Goal: Information Seeking & Learning: Learn about a topic

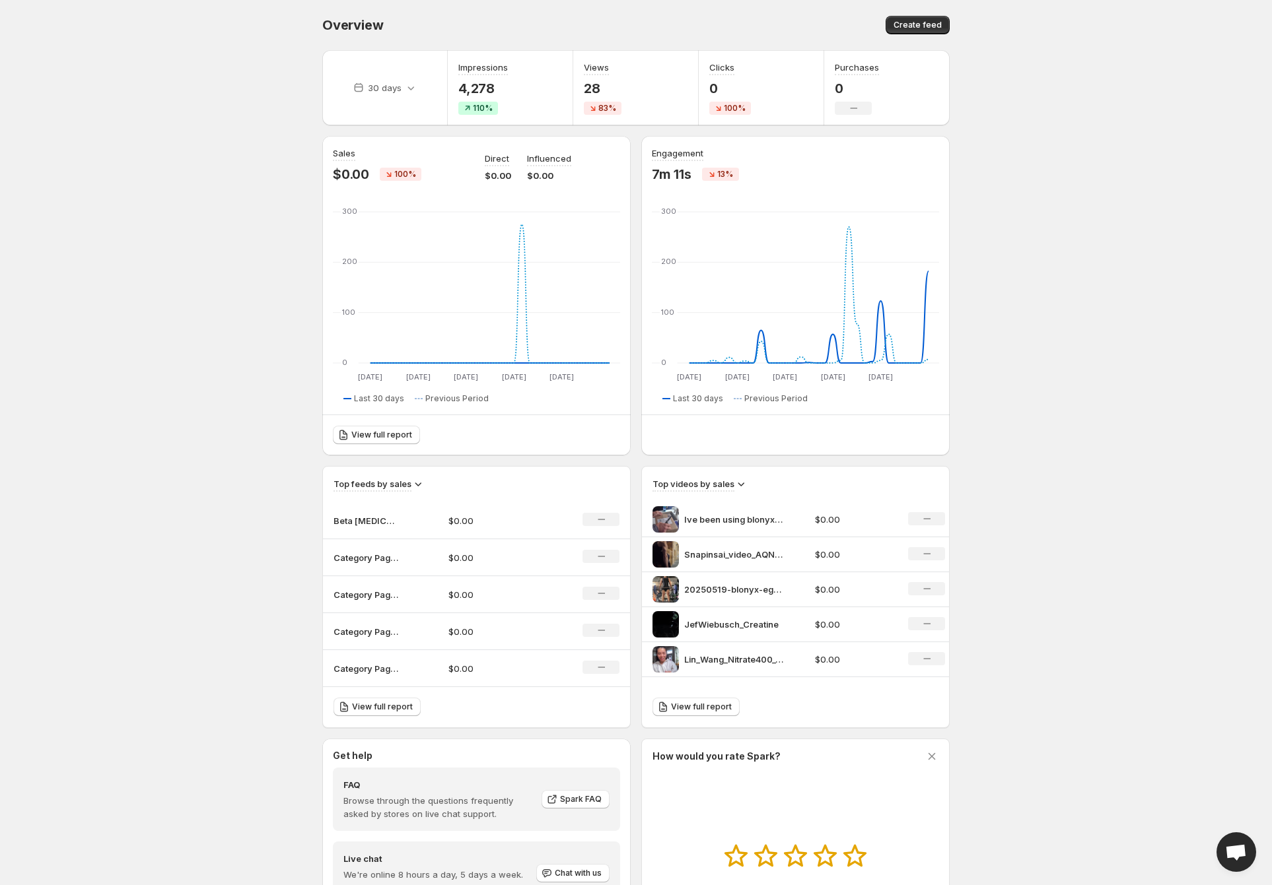
click at [475, 94] on p "4,278" at bounding box center [483, 89] width 50 height 16
click at [514, 1] on div "Overview. This page is ready Overview Create feed" at bounding box center [635, 25] width 627 height 50
click at [730, 485] on h3 "Top videos by sales" at bounding box center [693, 483] width 82 height 13
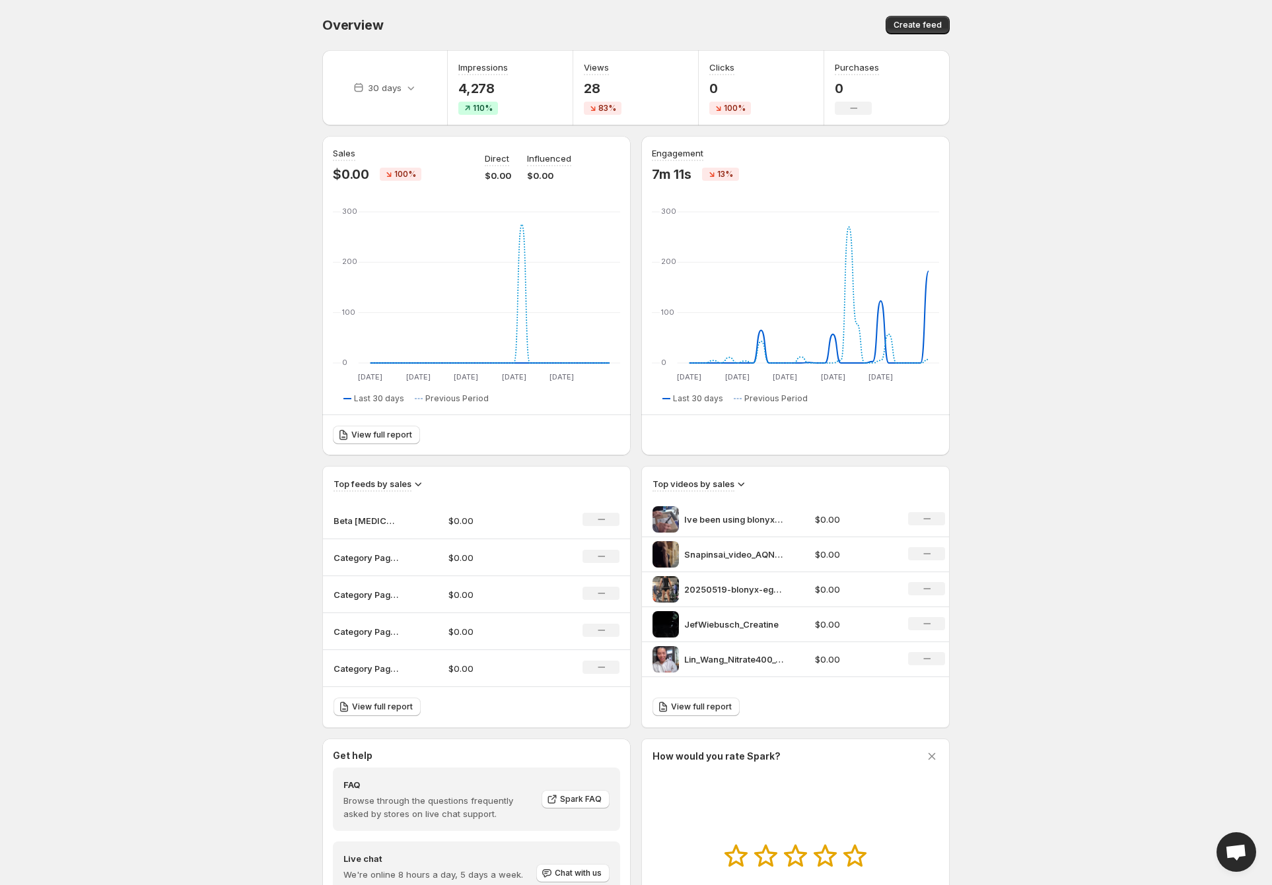
click at [745, 485] on icon at bounding box center [740, 483] width 13 height 13
click at [744, 485] on icon at bounding box center [740, 483] width 13 height 13
click at [747, 489] on div "Top videos by sales" at bounding box center [795, 484] width 286 height 15
click at [741, 489] on icon at bounding box center [740, 483] width 13 height 13
click at [750, 530] on span "Views" at bounding box center [741, 531] width 44 height 13
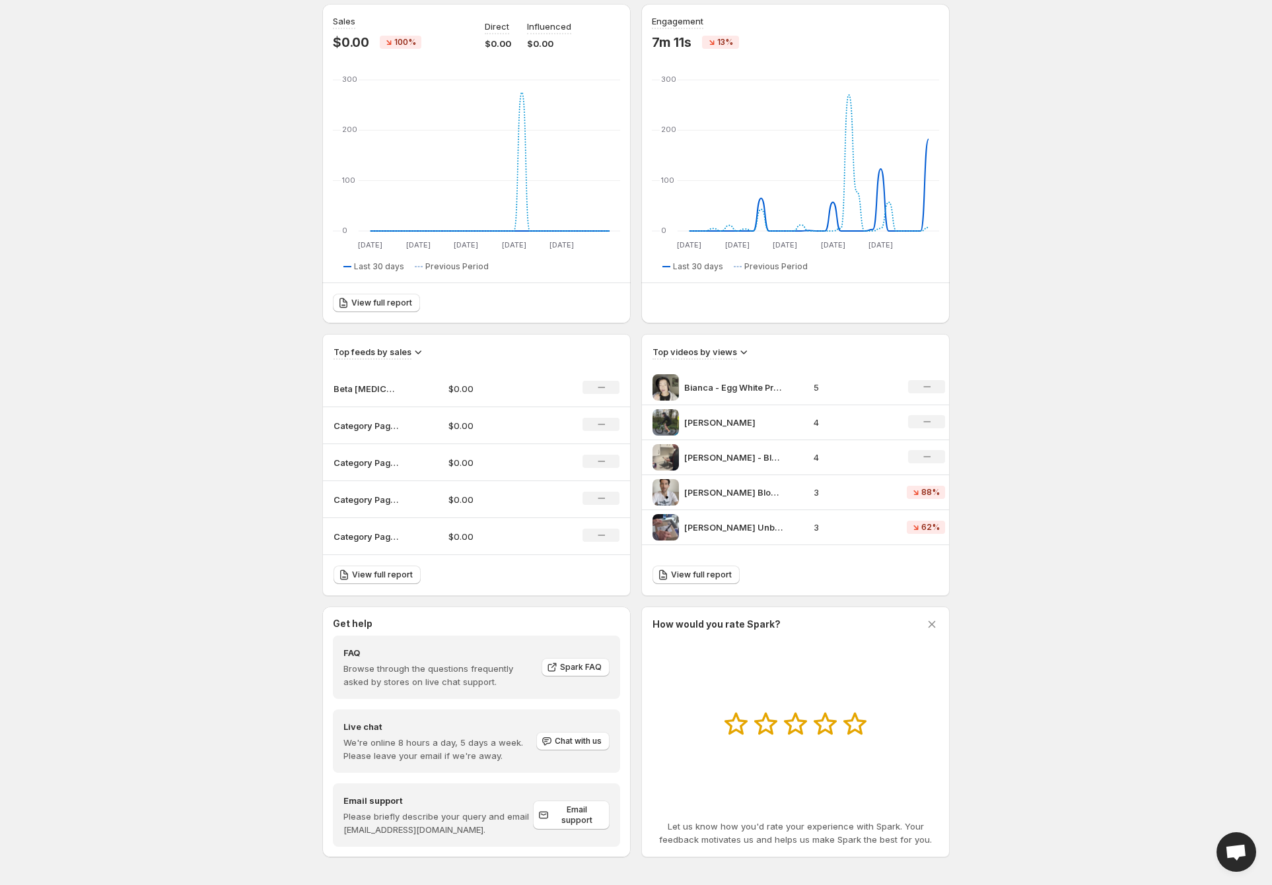
scroll to position [136, 0]
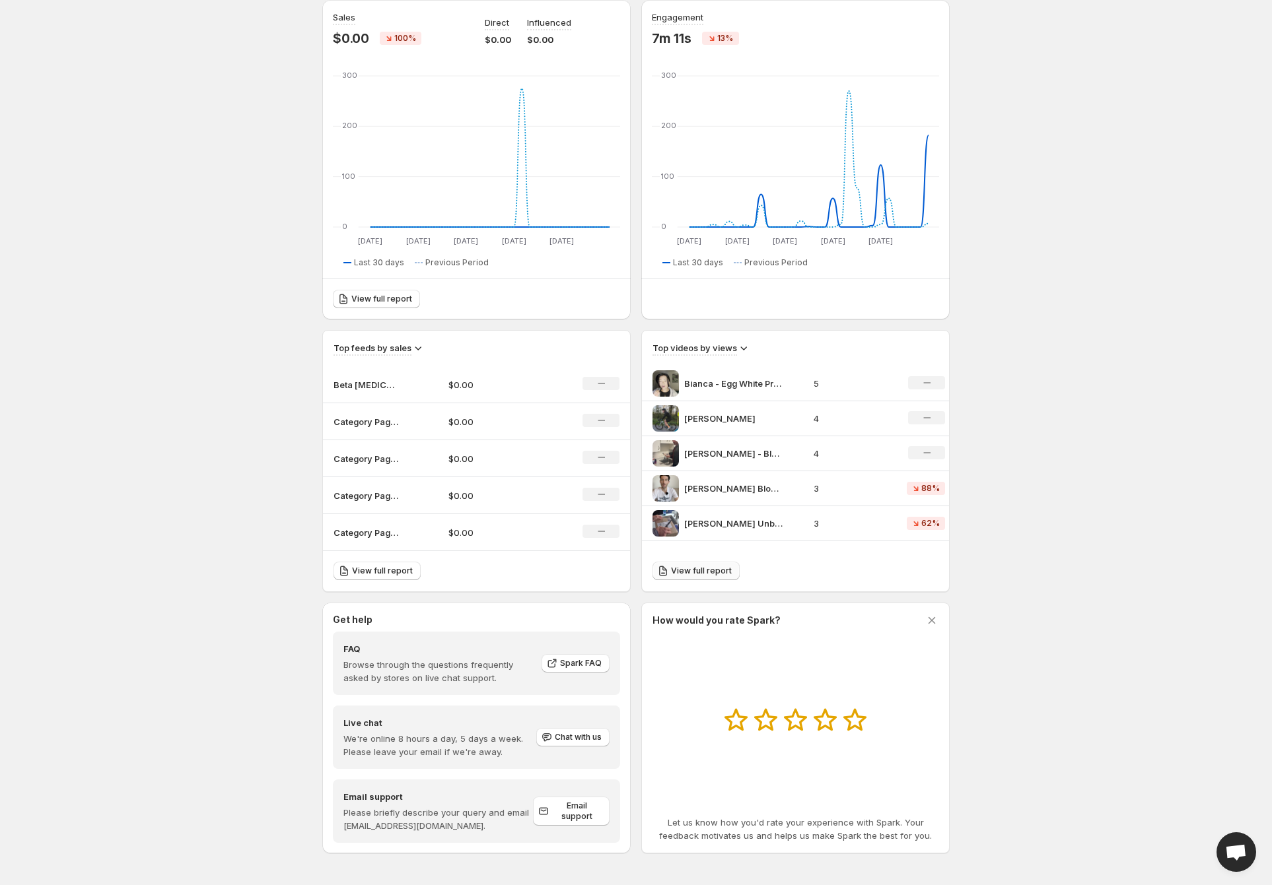
click at [697, 577] on link "View full report" at bounding box center [695, 571] width 87 height 18
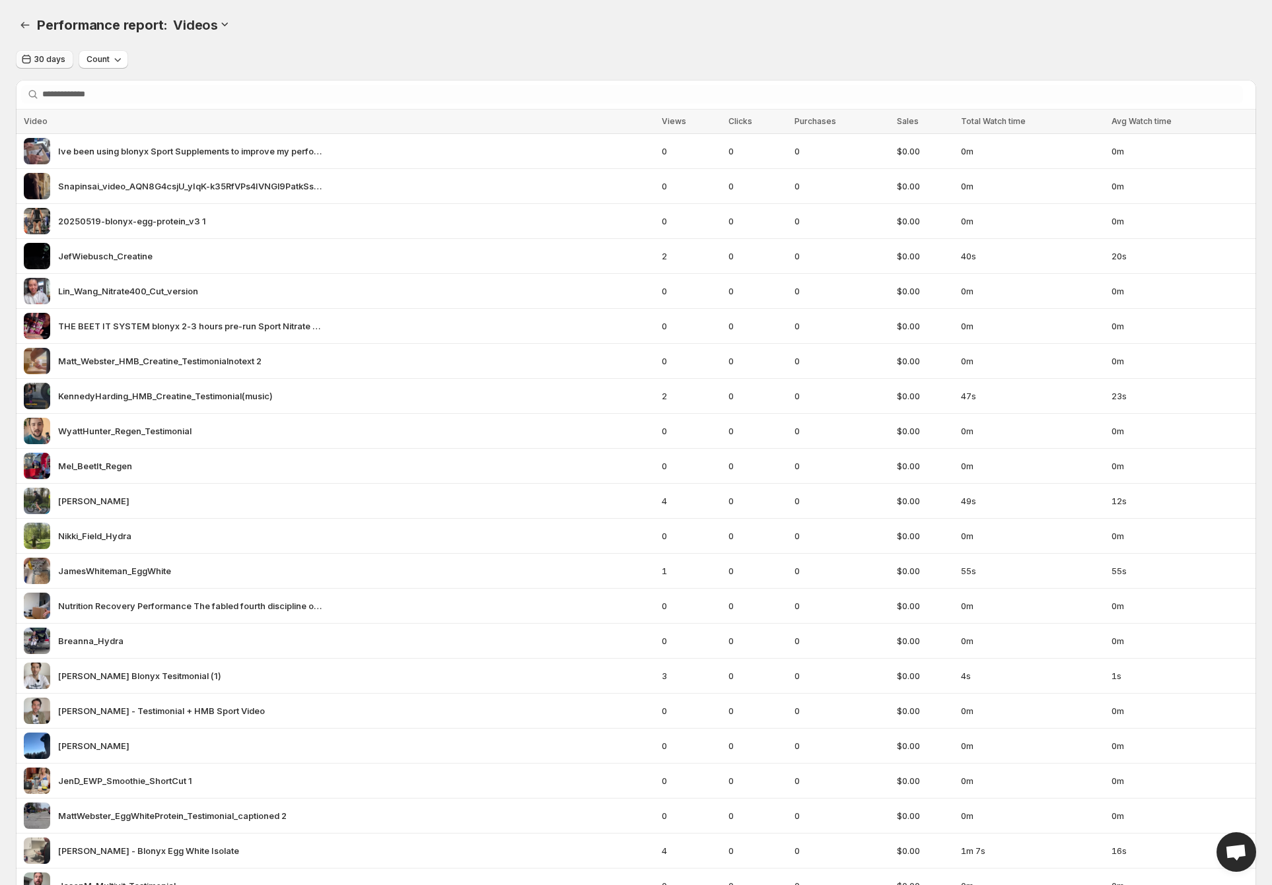
click at [50, 64] on span "30 days" at bounding box center [49, 59] width 31 height 11
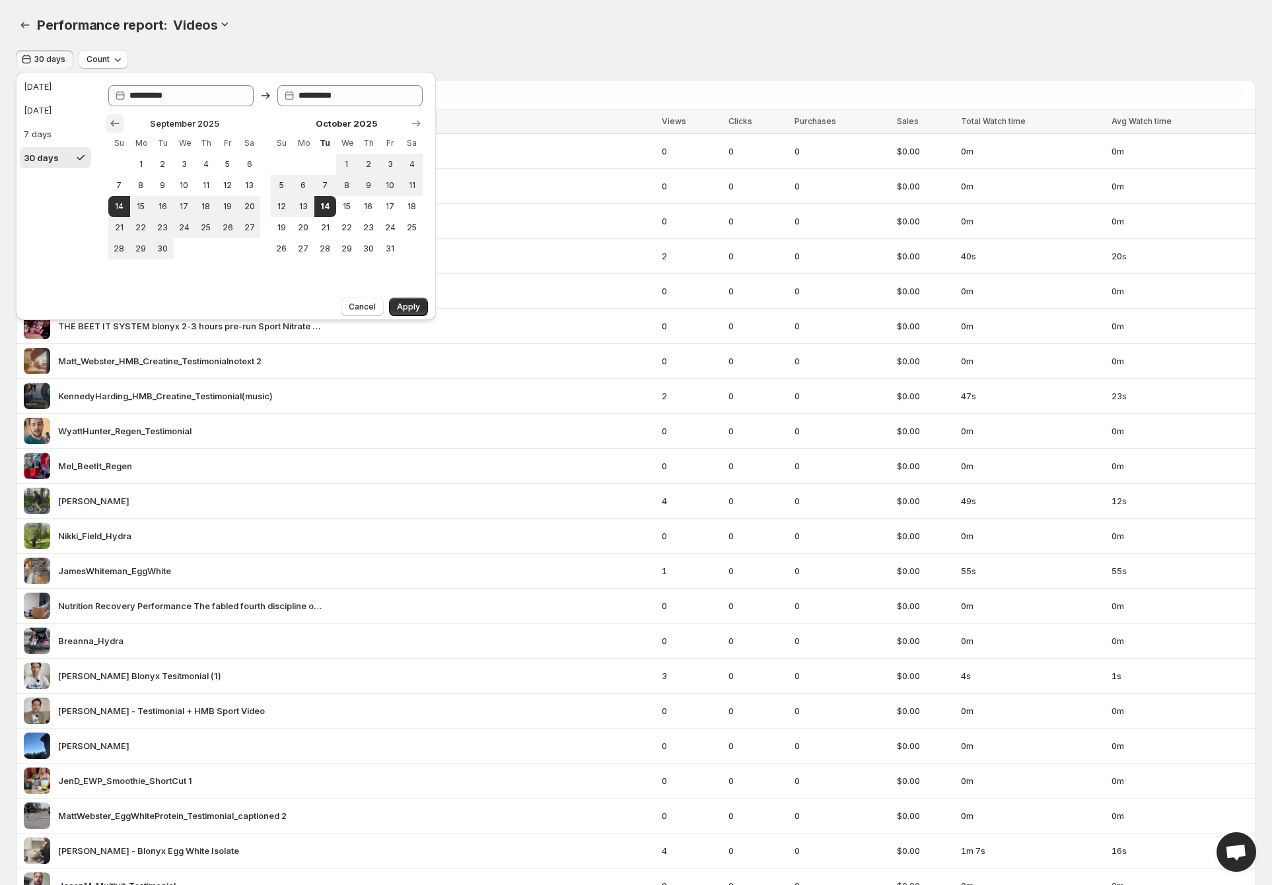
click at [123, 125] on button "Show previous month, August 2025" at bounding box center [115, 123] width 18 height 18
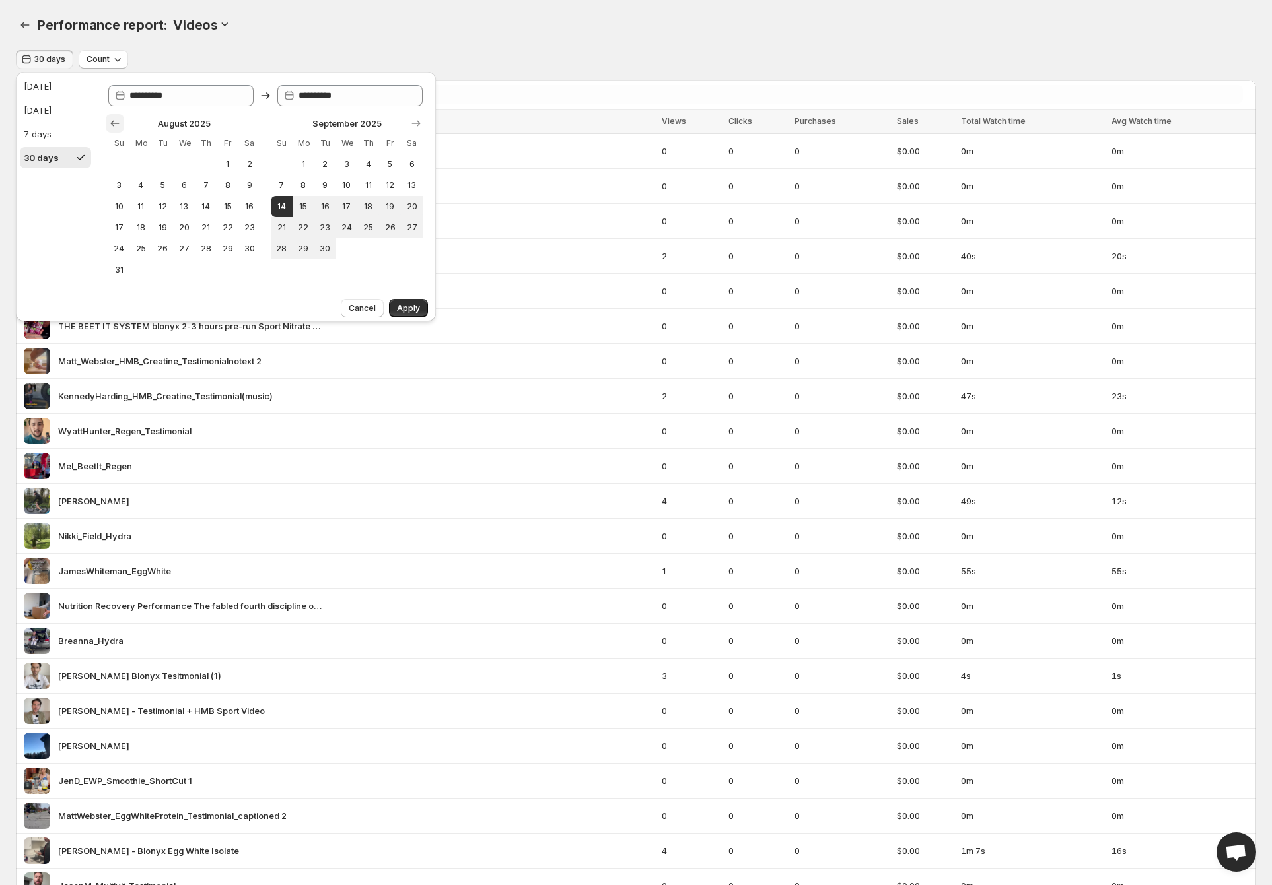
click at [123, 125] on button "Show previous month, July 2025" at bounding box center [115, 123] width 18 height 18
click at [142, 208] on span "14" at bounding box center [140, 206] width 11 height 11
type input "**********"
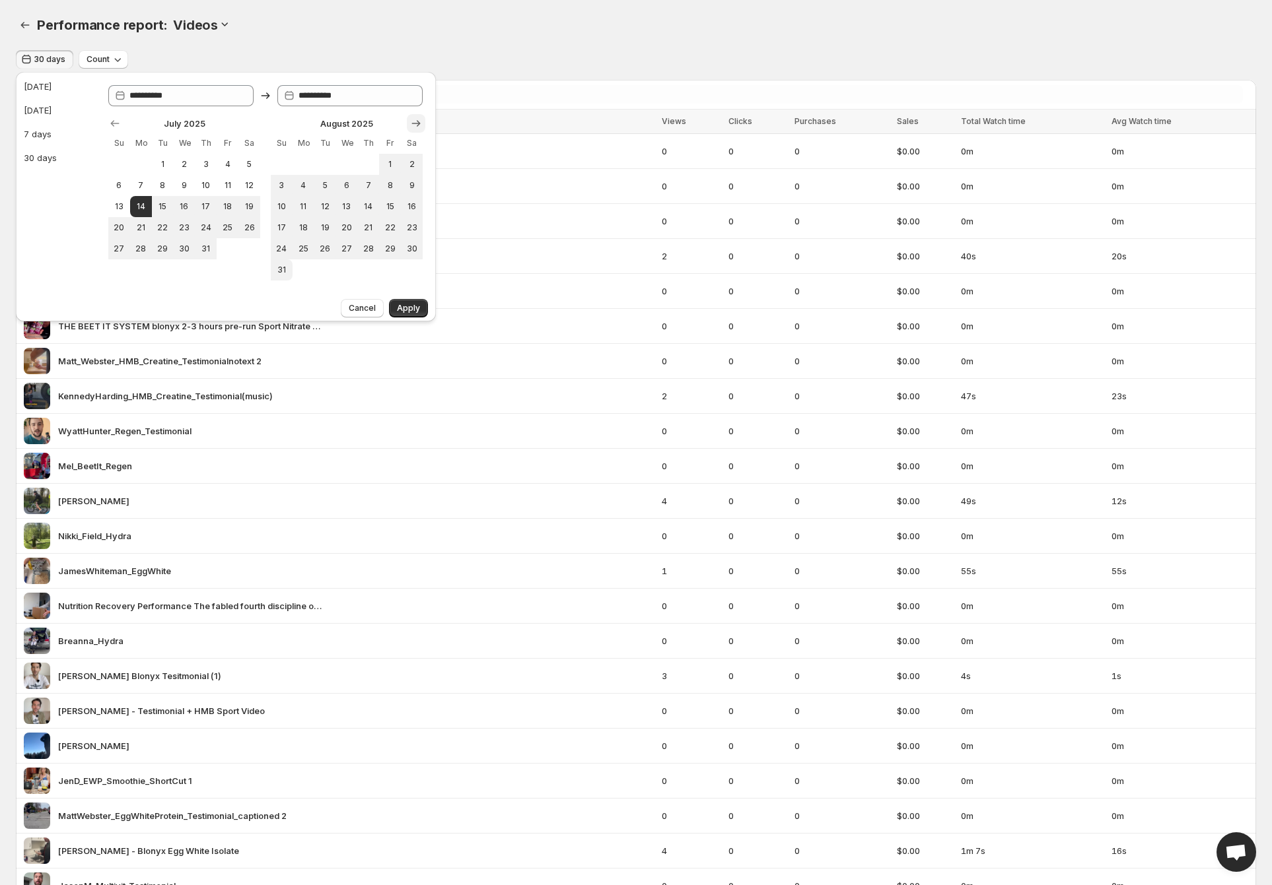
click at [409, 127] on icon "Show next month, September 2025" at bounding box center [415, 123] width 13 height 13
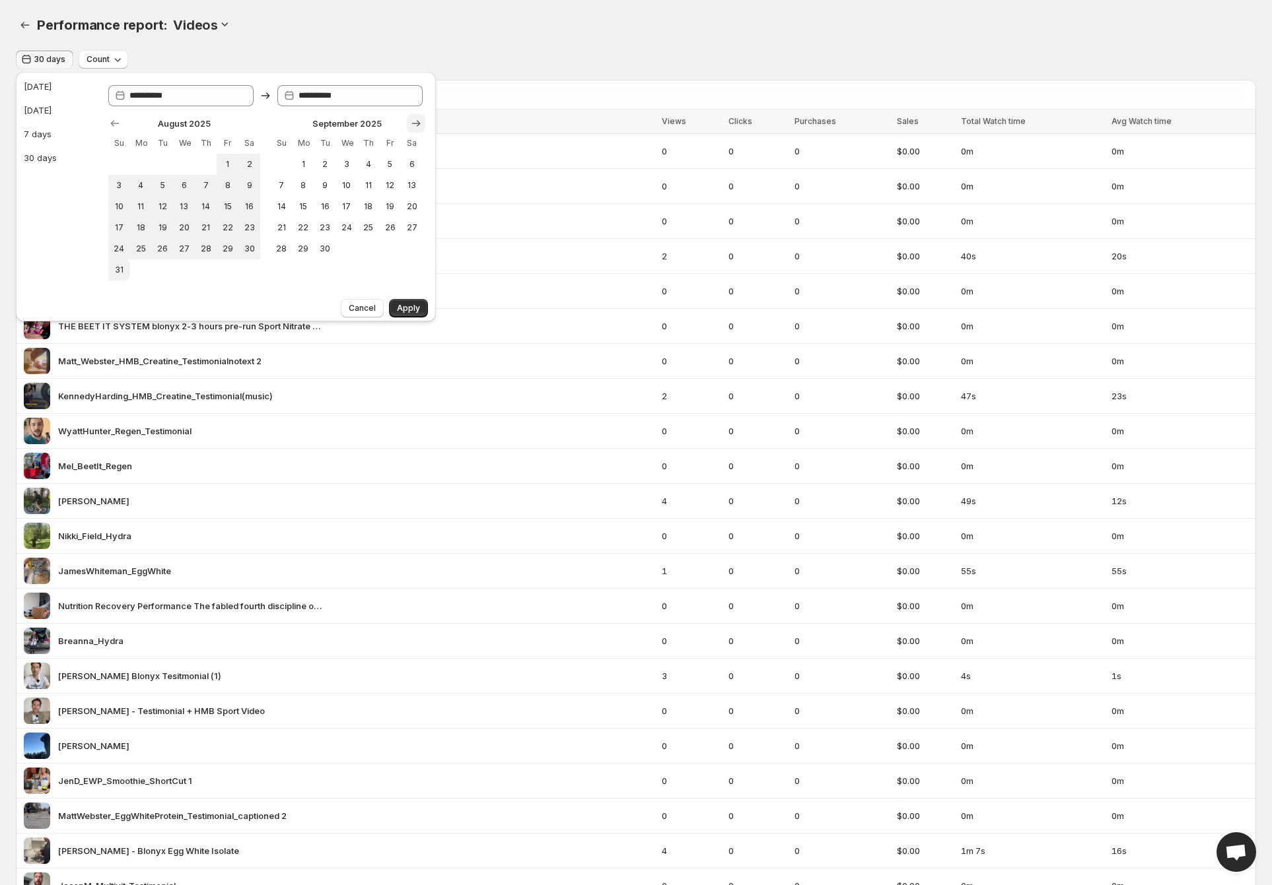
click at [409, 127] on icon "Show next month, October 2025" at bounding box center [415, 123] width 13 height 13
click at [329, 209] on span "14" at bounding box center [325, 206] width 11 height 11
type input "**********"
click at [413, 308] on span "Apply" at bounding box center [408, 307] width 23 height 11
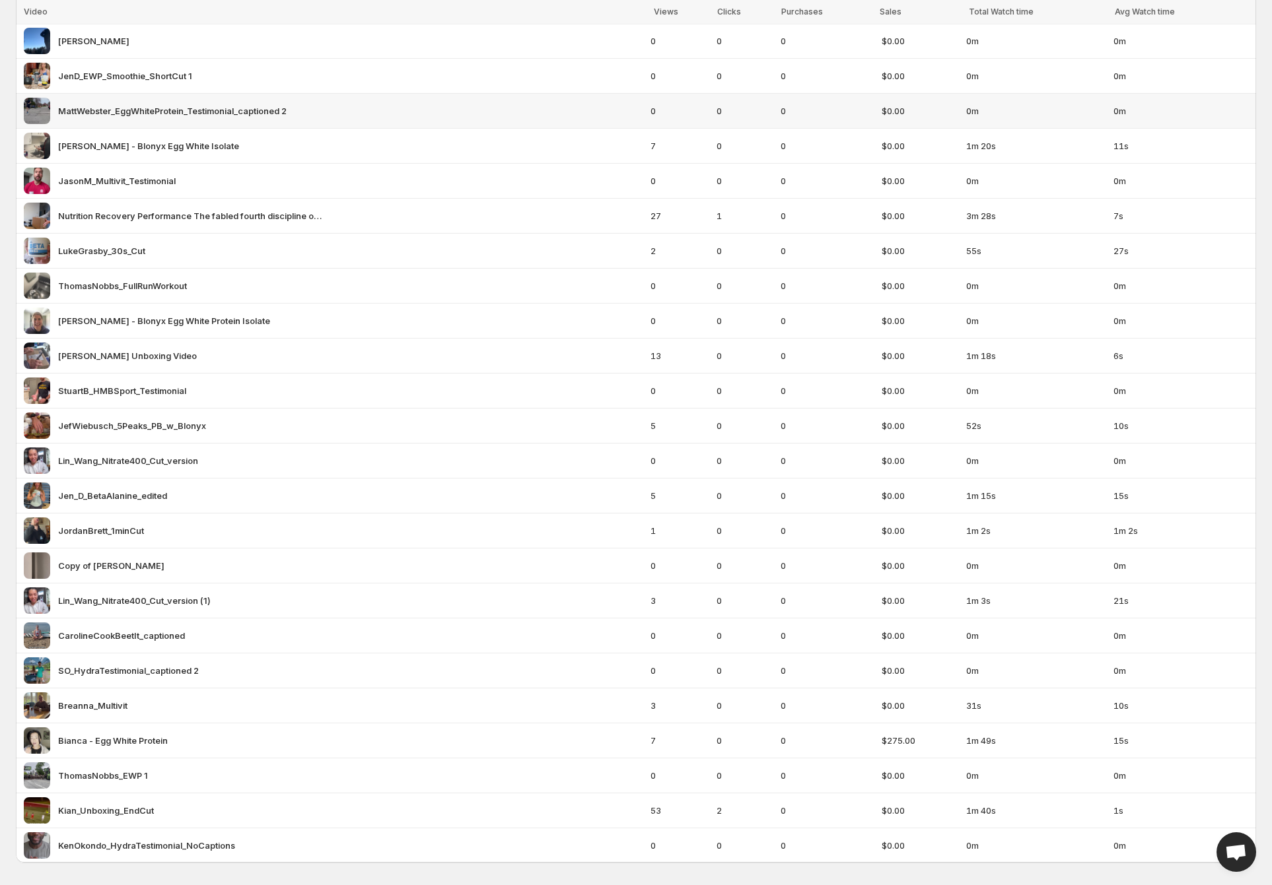
scroll to position [714, 0]
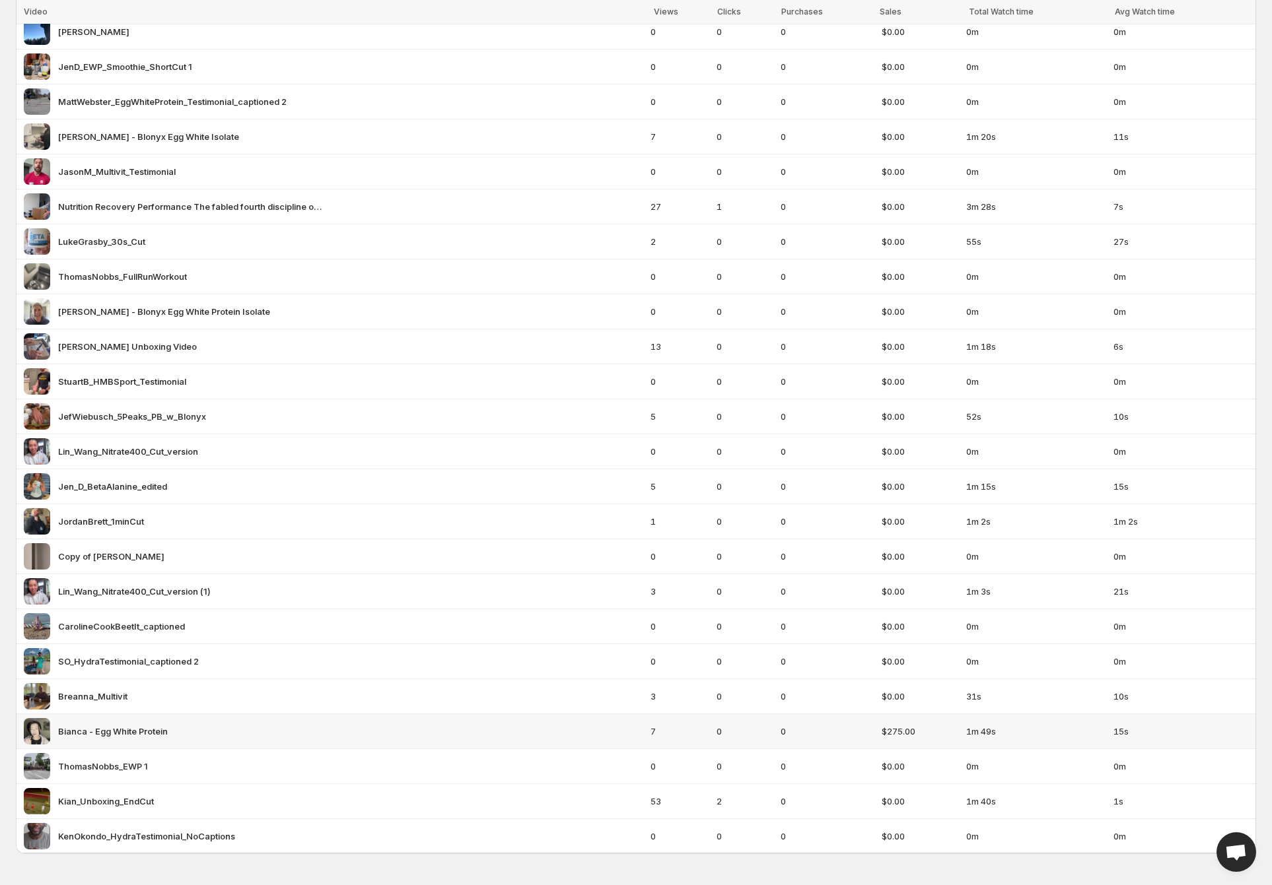
click at [504, 733] on div "Bianca - Egg White Protein" at bounding box center [333, 731] width 619 height 26
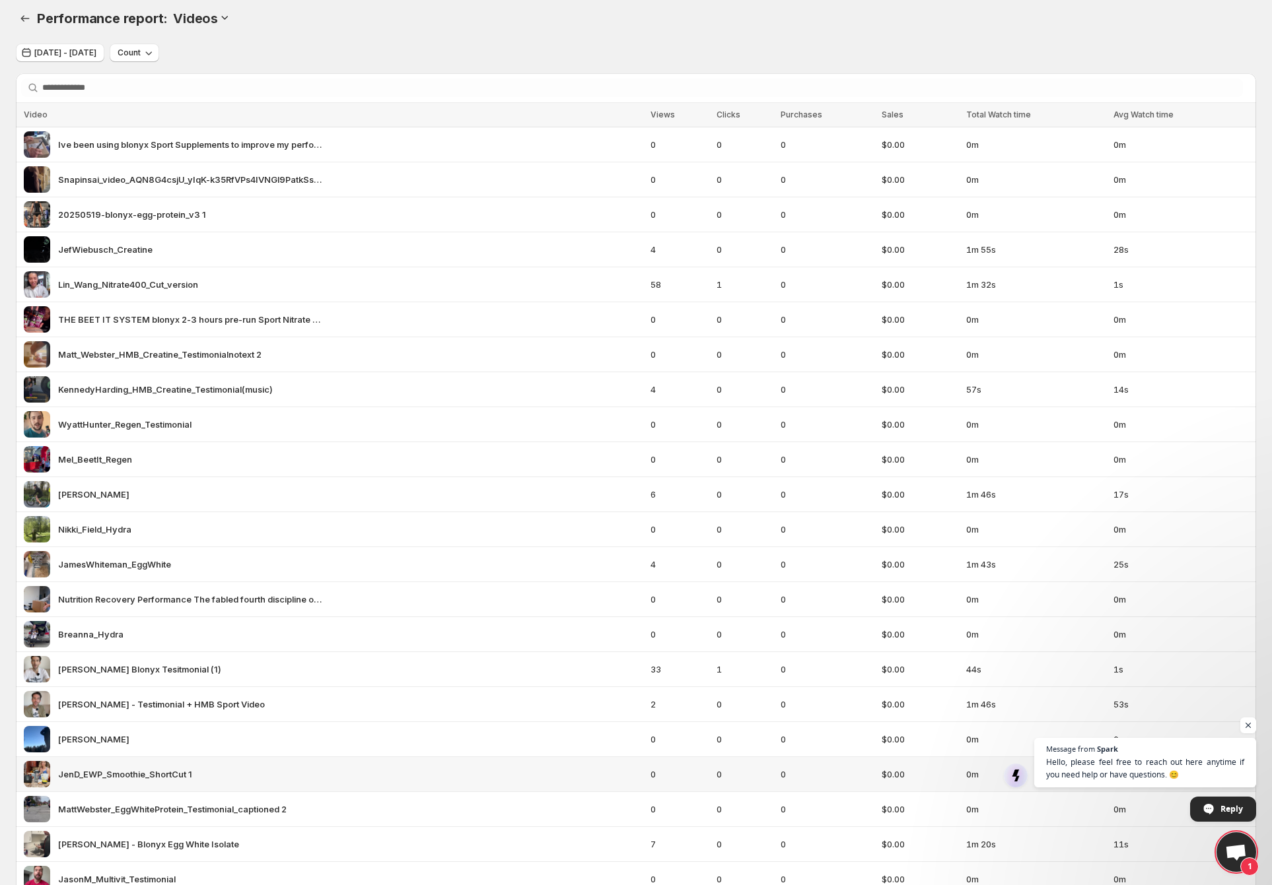
scroll to position [0, 0]
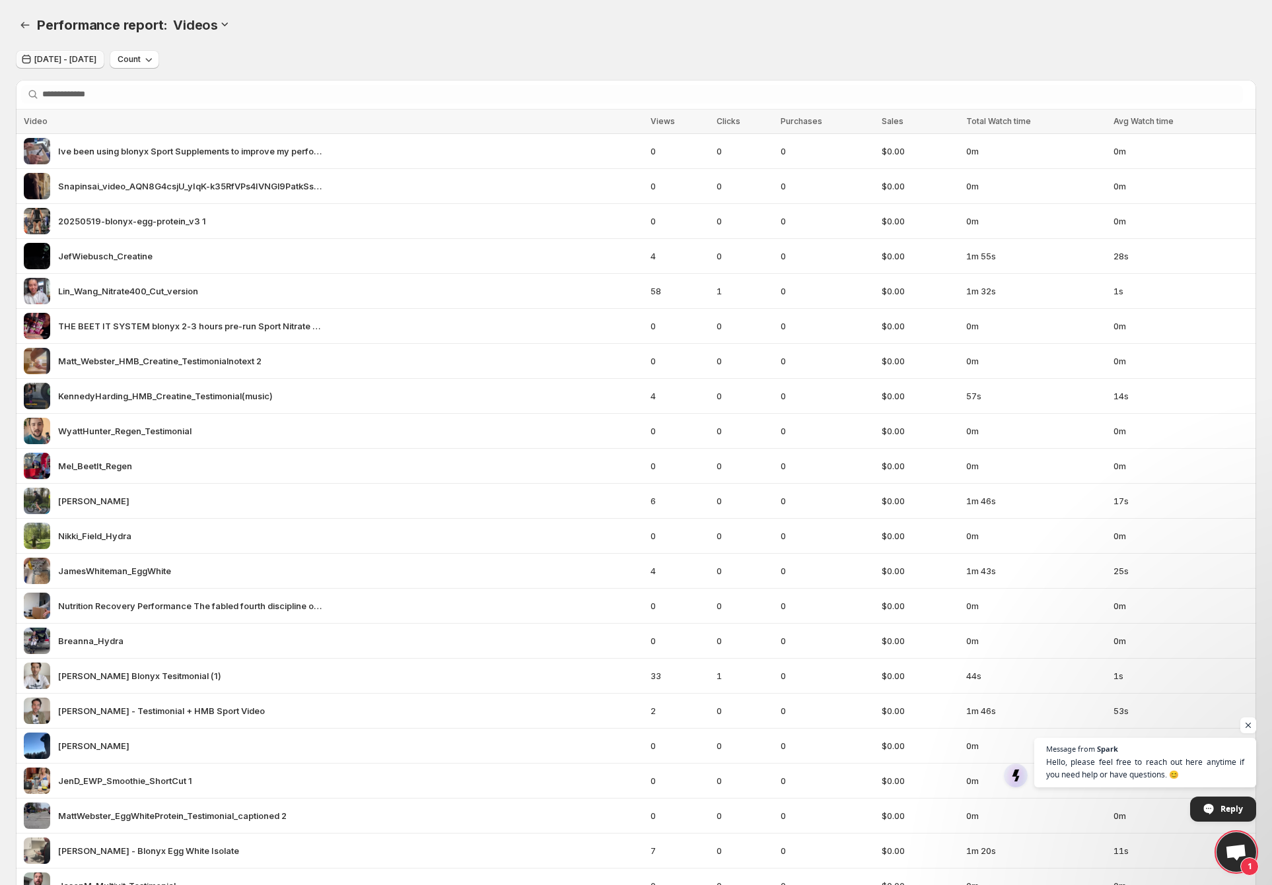
click at [66, 52] on button "[DATE] - [DATE]" at bounding box center [60, 59] width 88 height 18
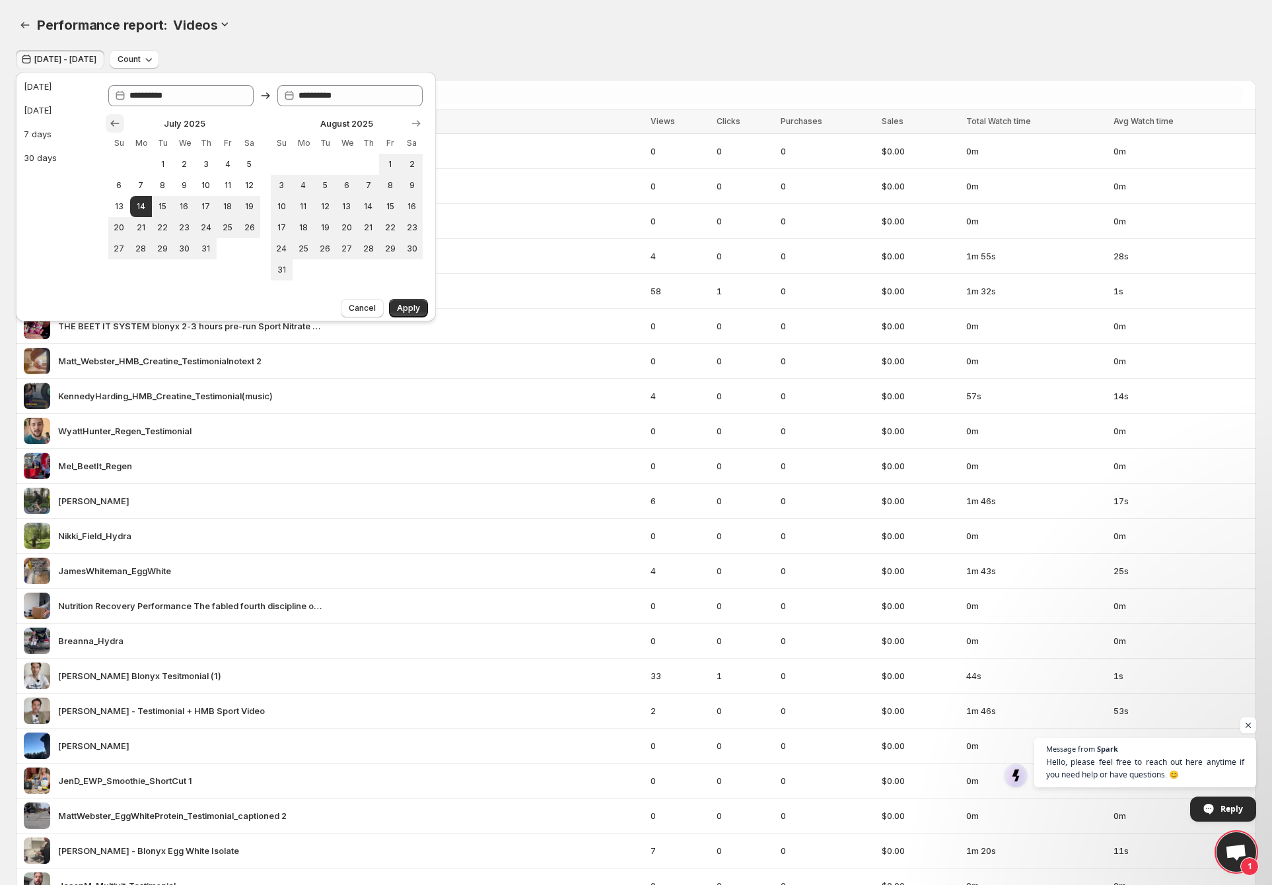
click at [116, 127] on icon "Show previous month, June 2025" at bounding box center [114, 123] width 13 height 13
click at [116, 127] on icon "Show previous month, May 2025" at bounding box center [114, 123] width 13 height 13
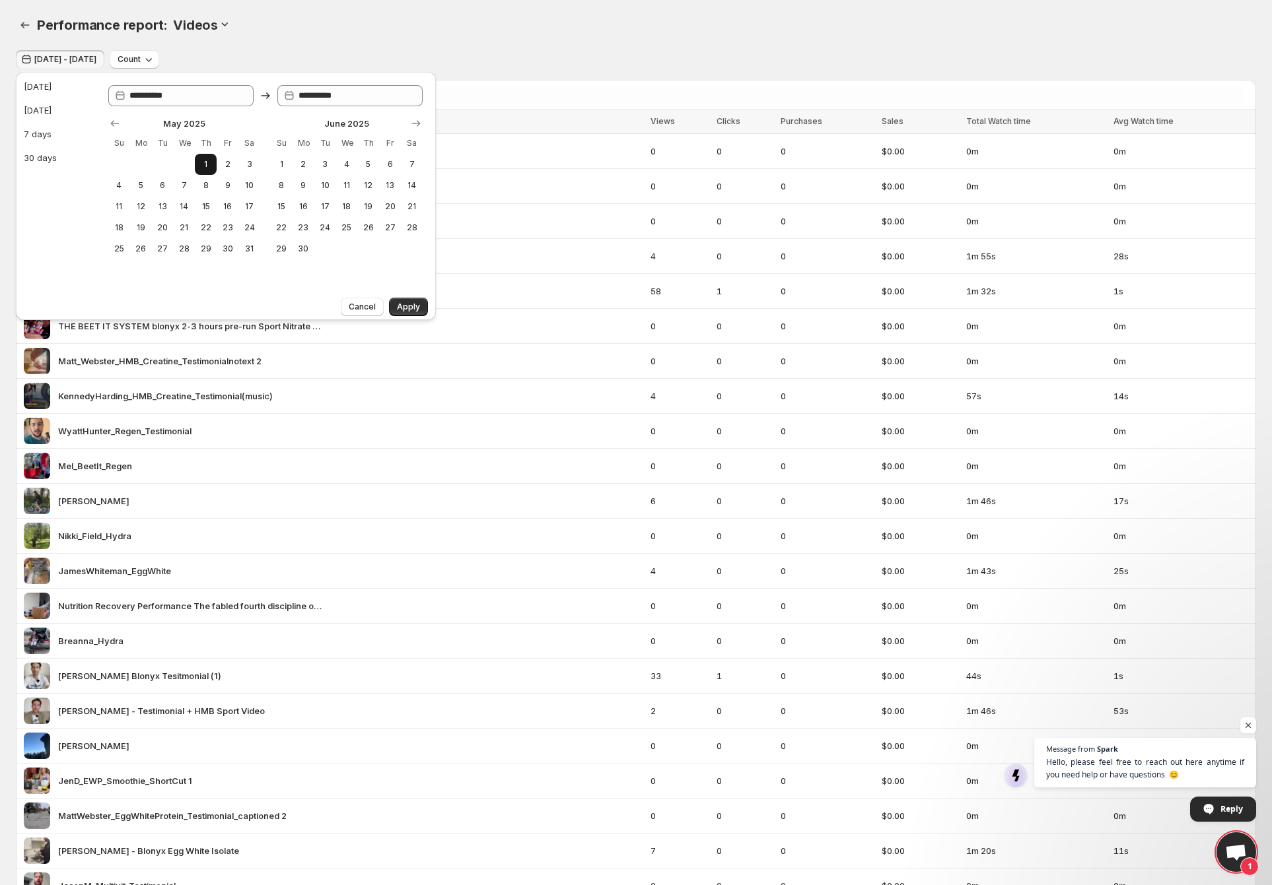
click at [214, 164] on button "1" at bounding box center [206, 164] width 22 height 21
type input "**********"
click at [417, 123] on icon "Show next month, July 2025" at bounding box center [416, 123] width 9 height 7
click at [417, 123] on icon "Show next month, August 2025" at bounding box center [416, 123] width 9 height 7
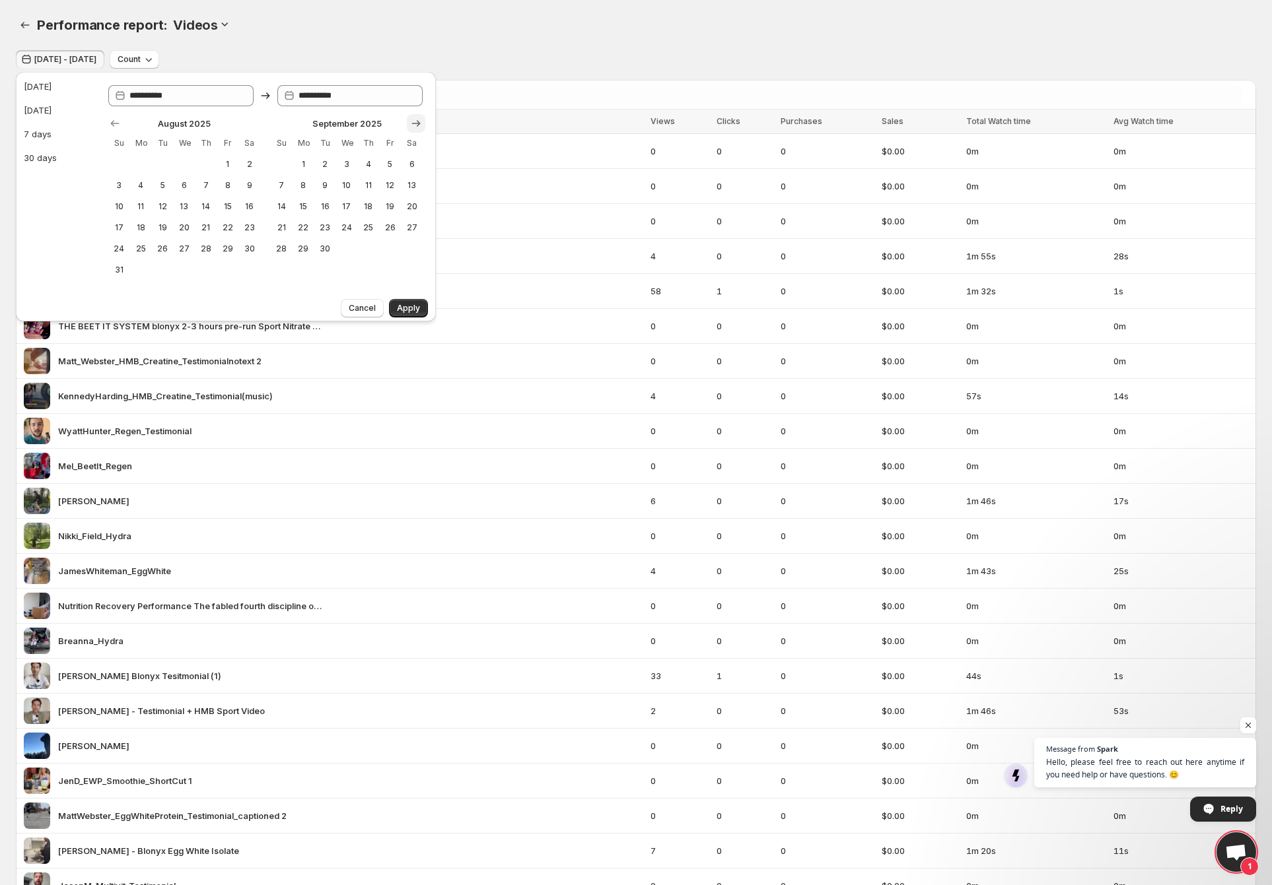
click at [417, 123] on icon "Show next month, October 2025" at bounding box center [416, 123] width 9 height 7
click at [417, 123] on icon "Show next month, November 2025" at bounding box center [416, 123] width 9 height 7
click at [154, 207] on button "14" at bounding box center [163, 206] width 22 height 21
type input "**********"
click at [417, 310] on span "Apply" at bounding box center [408, 308] width 23 height 11
